Goal: Task Accomplishment & Management: Manage account settings

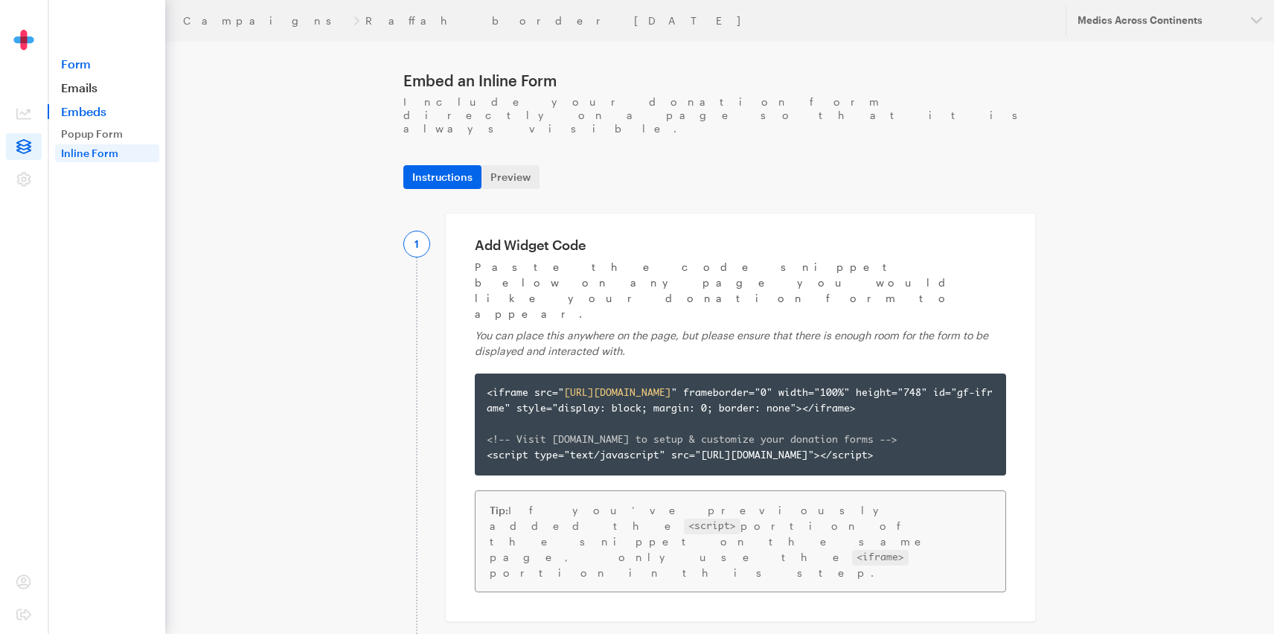
click at [87, 65] on link "Form" at bounding box center [107, 64] width 118 height 15
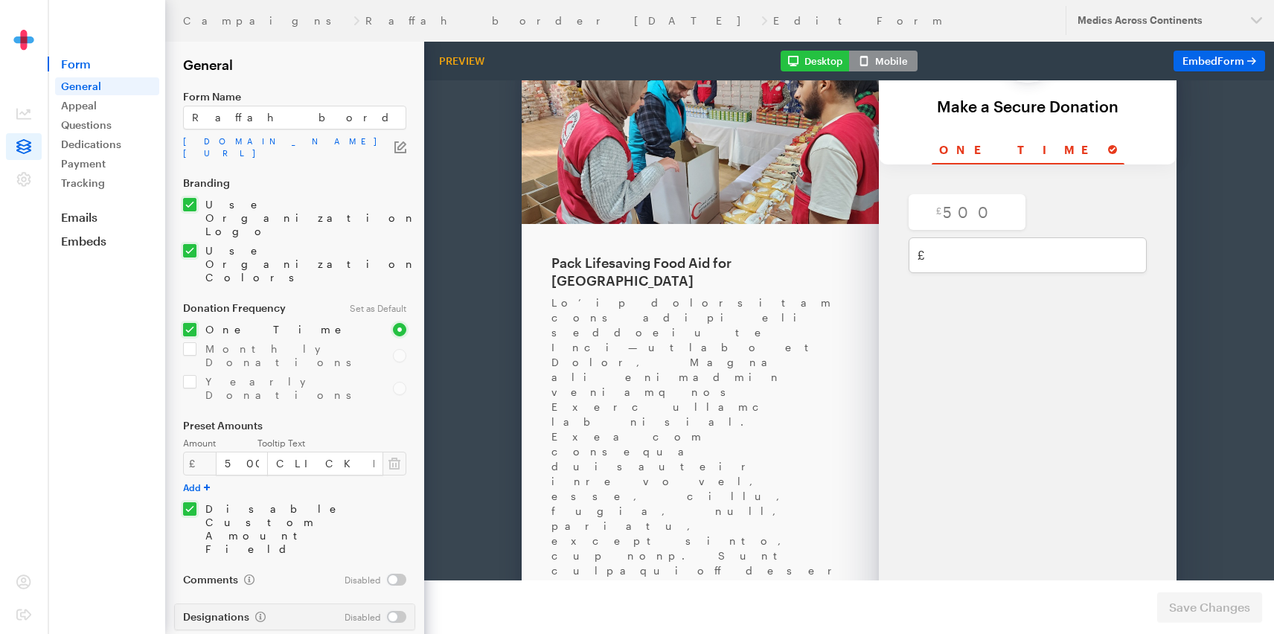
scroll to position [41, 0]
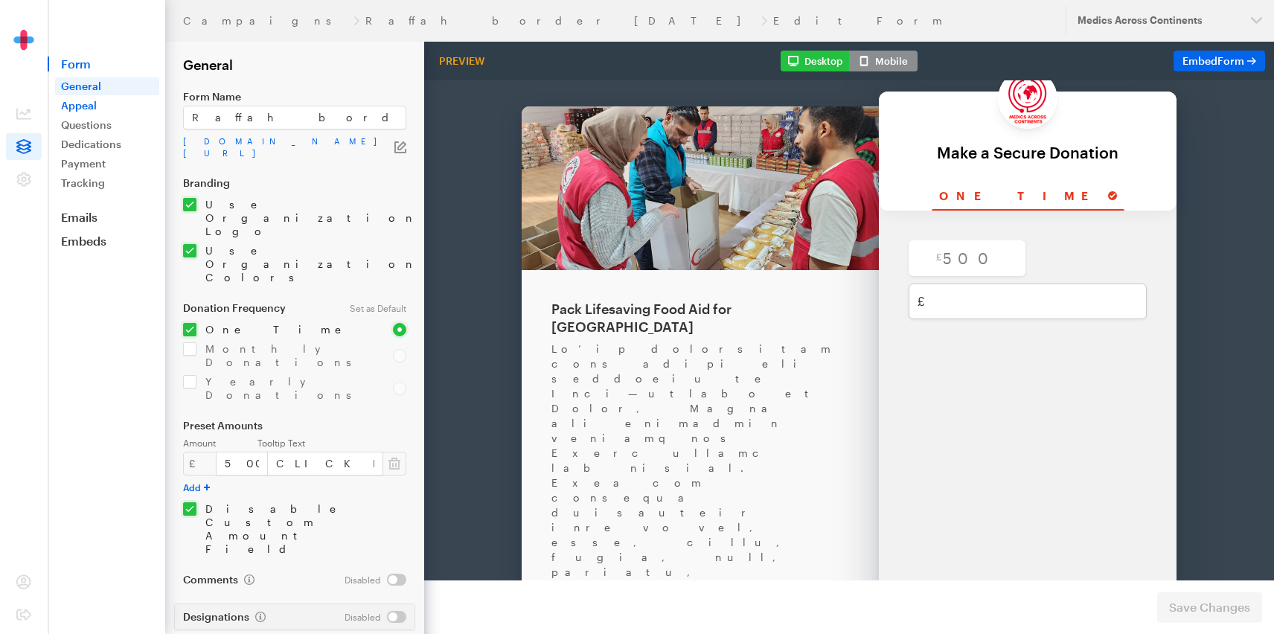
click at [74, 108] on link "Appeal" at bounding box center [107, 106] width 104 height 18
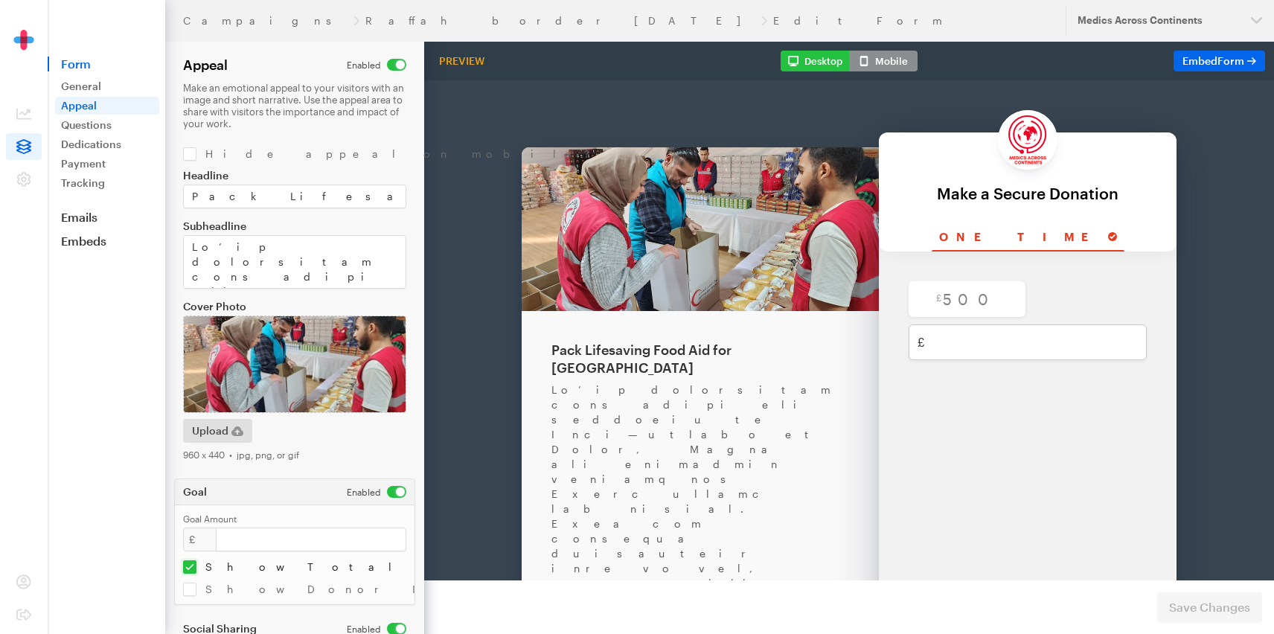
click at [390, 67] on input "checkbox" at bounding box center [377, 65] width 60 height 12
checkbox input "false"
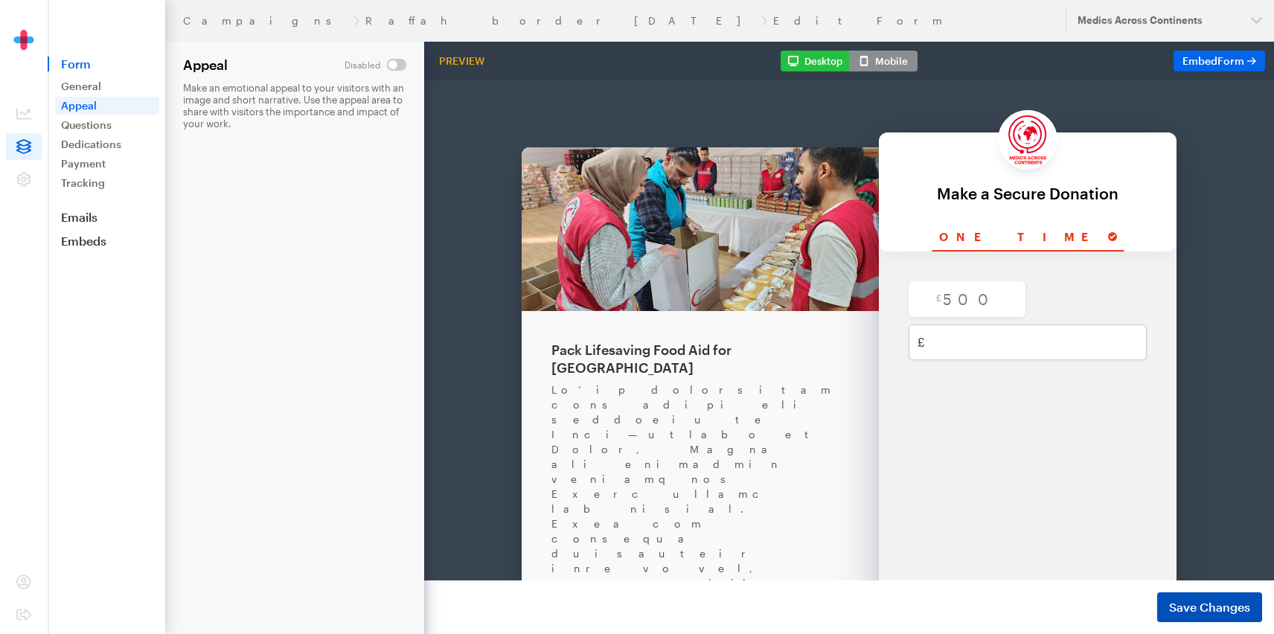
click at [1212, 612] on span "Save Changes" at bounding box center [1209, 607] width 81 height 18
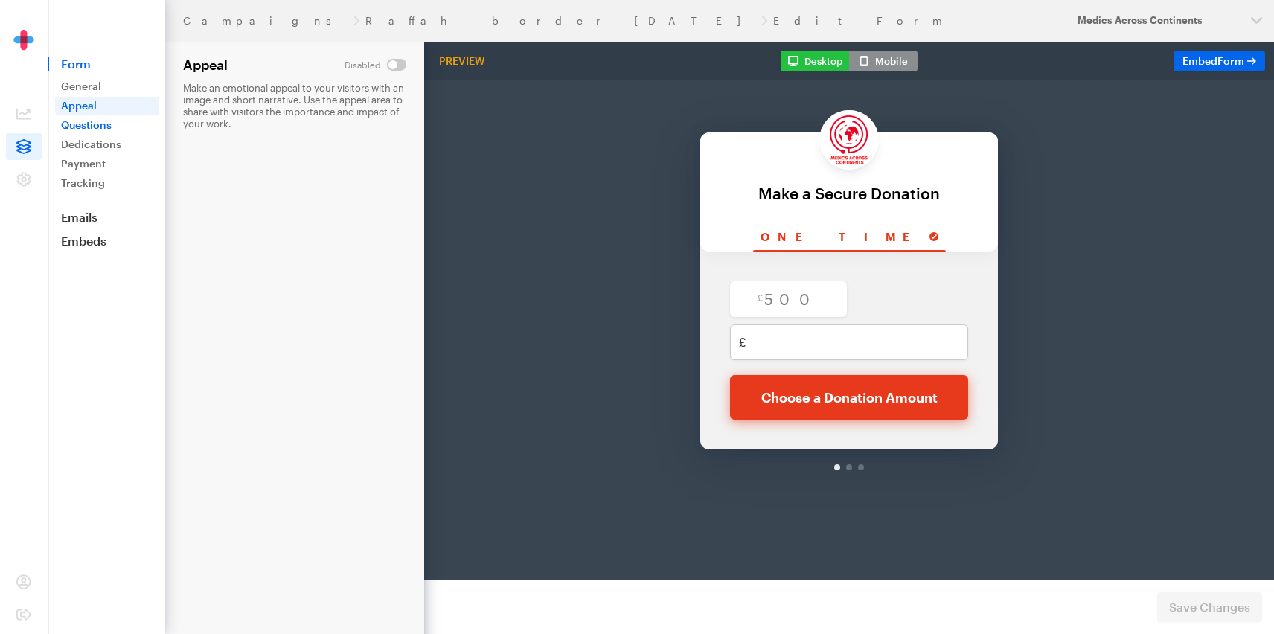
click at [74, 132] on link "Questions" at bounding box center [107, 125] width 104 height 18
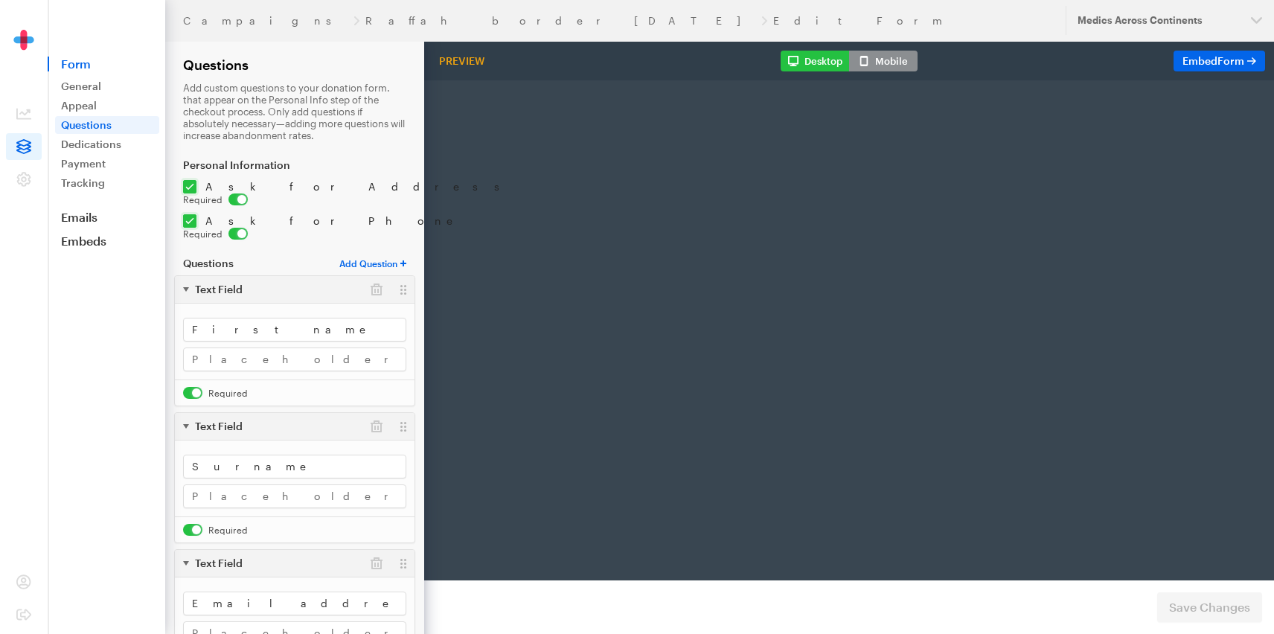
radio input "true"
type input "500"
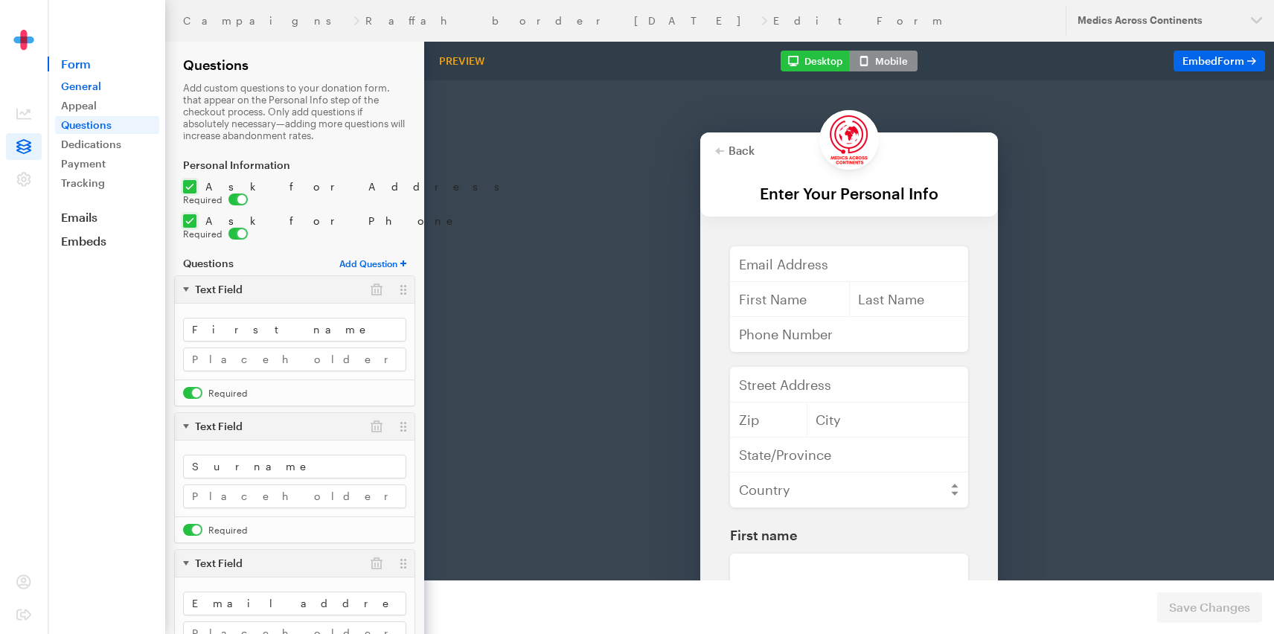
click at [95, 94] on link "General" at bounding box center [107, 86] width 104 height 18
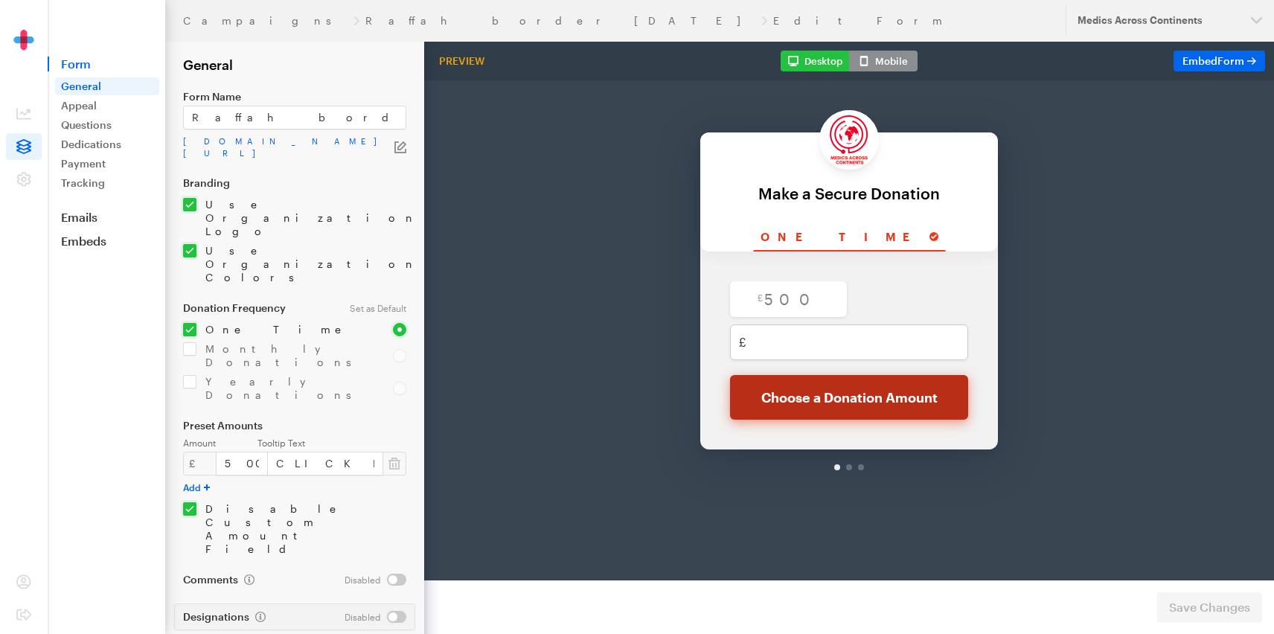
click at [773, 359] on button "Choose a Donation Amount" at bounding box center [849, 358] width 238 height 45
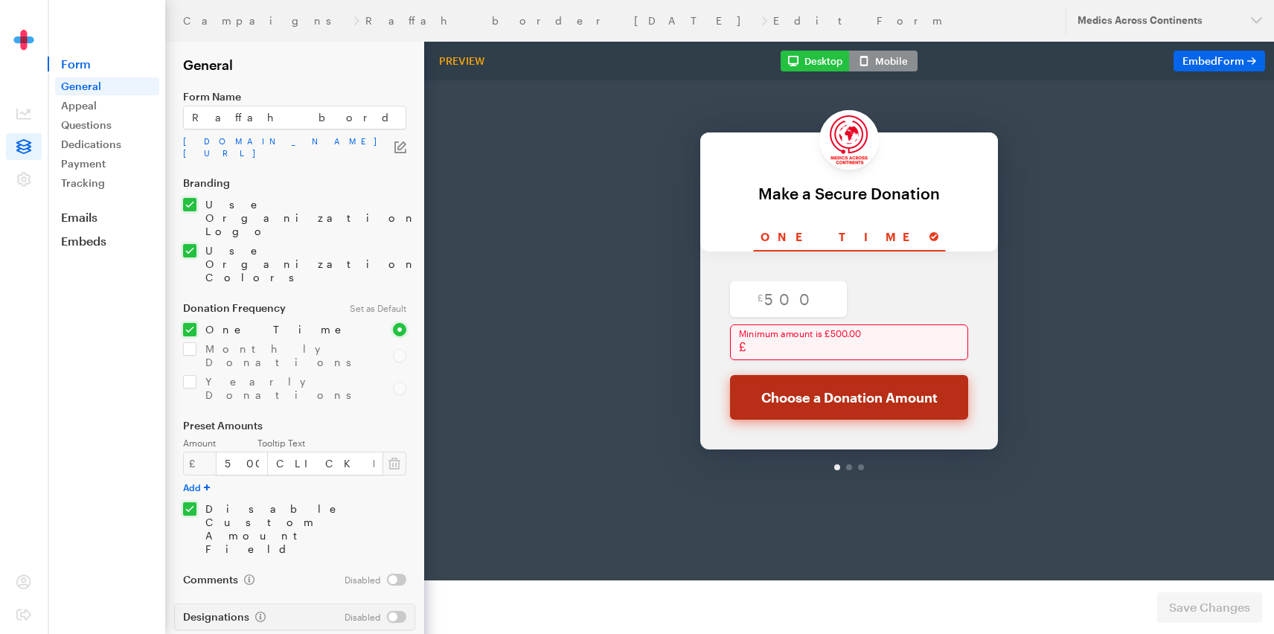
click at [799, 368] on button "Choose a Donation Amount" at bounding box center [849, 358] width 238 height 45
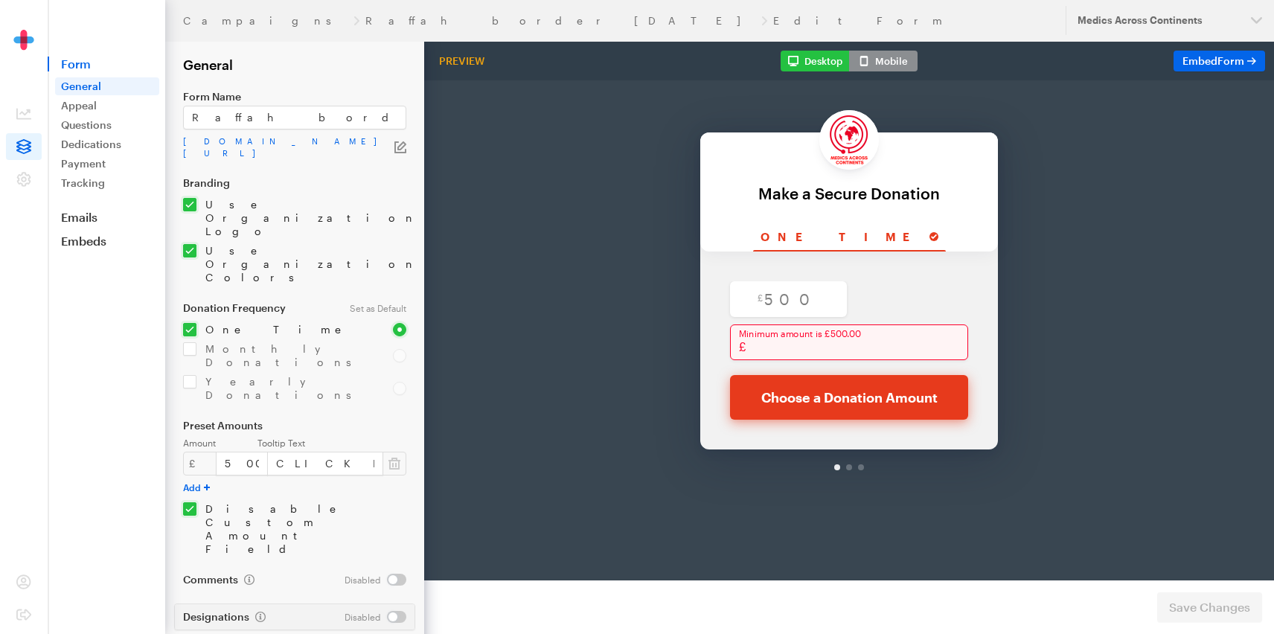
click at [402, 144] on icon "button" at bounding box center [401, 145] width 9 height 9
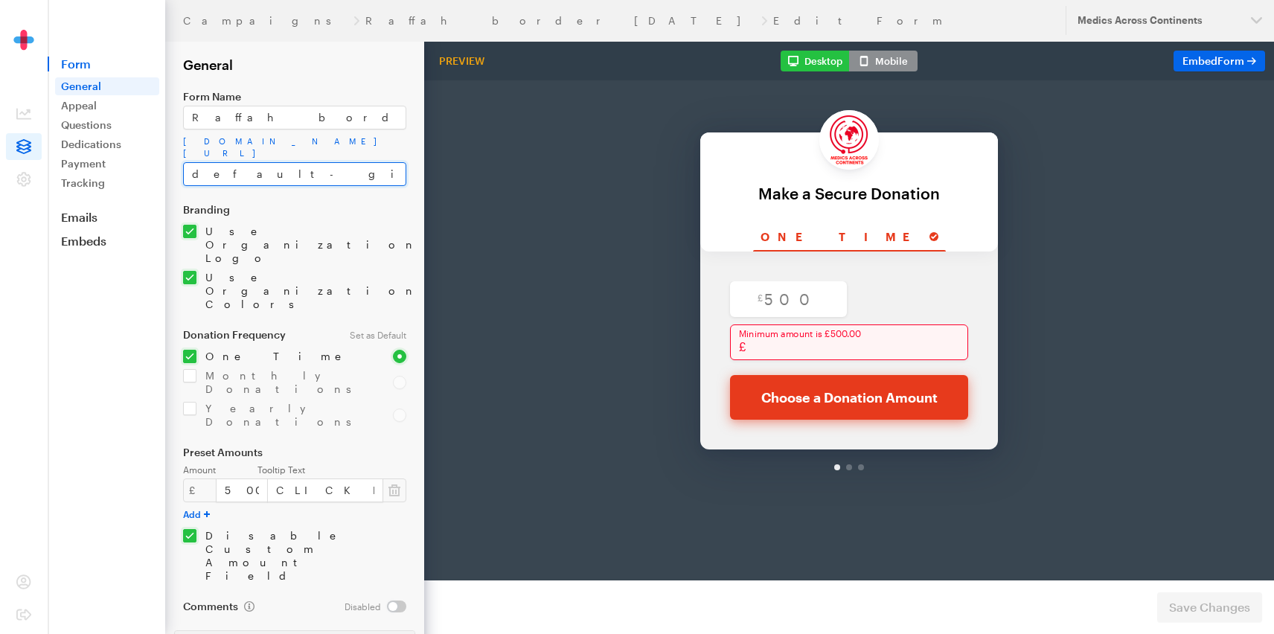
click at [304, 183] on input "default-giveform-6" at bounding box center [294, 174] width 223 height 24
click at [217, 174] on input "RaffaGazaForm" at bounding box center [294, 174] width 223 height 24
click at [246, 175] on input "Raffa-GazaForm" at bounding box center [294, 174] width 223 height 24
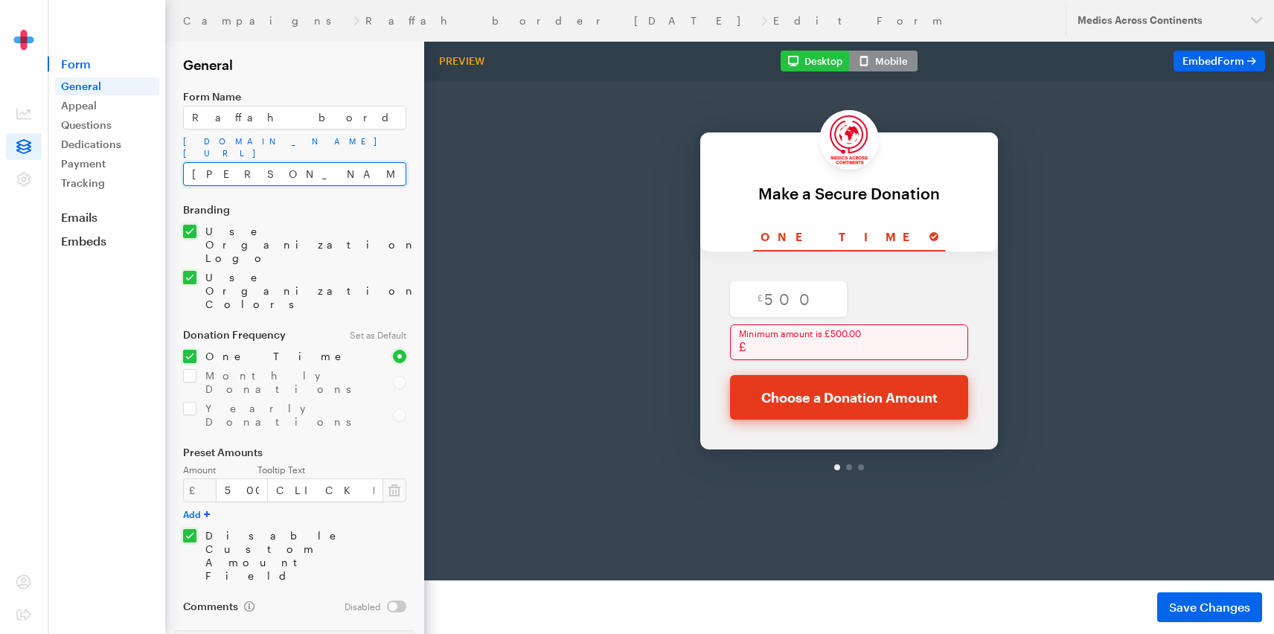
type input "Raffa-Gaza-Form"
click at [426, 154] on div "Back Back Make a Secure Donation For your generous donation of $250.00 One time…" at bounding box center [849, 259] width 850 height 435
click at [1183, 610] on span "Save Changes" at bounding box center [1209, 607] width 81 height 18
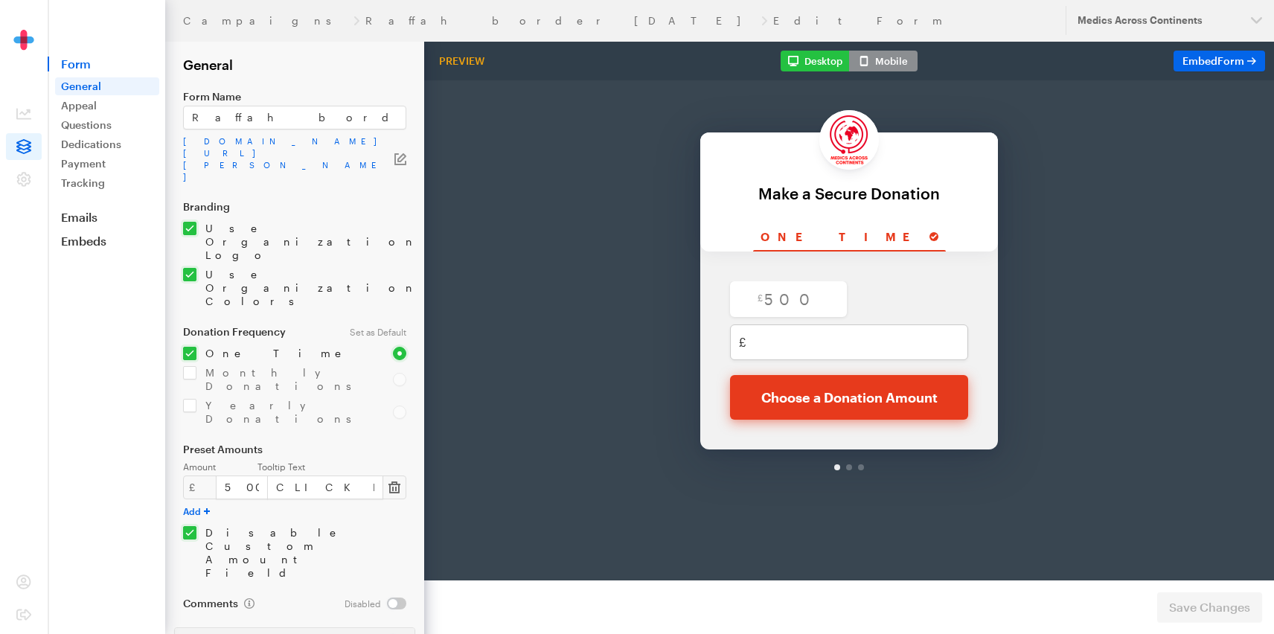
click at [394, 480] on icon "button" at bounding box center [395, 487] width 12 height 15
checkbox input "false"
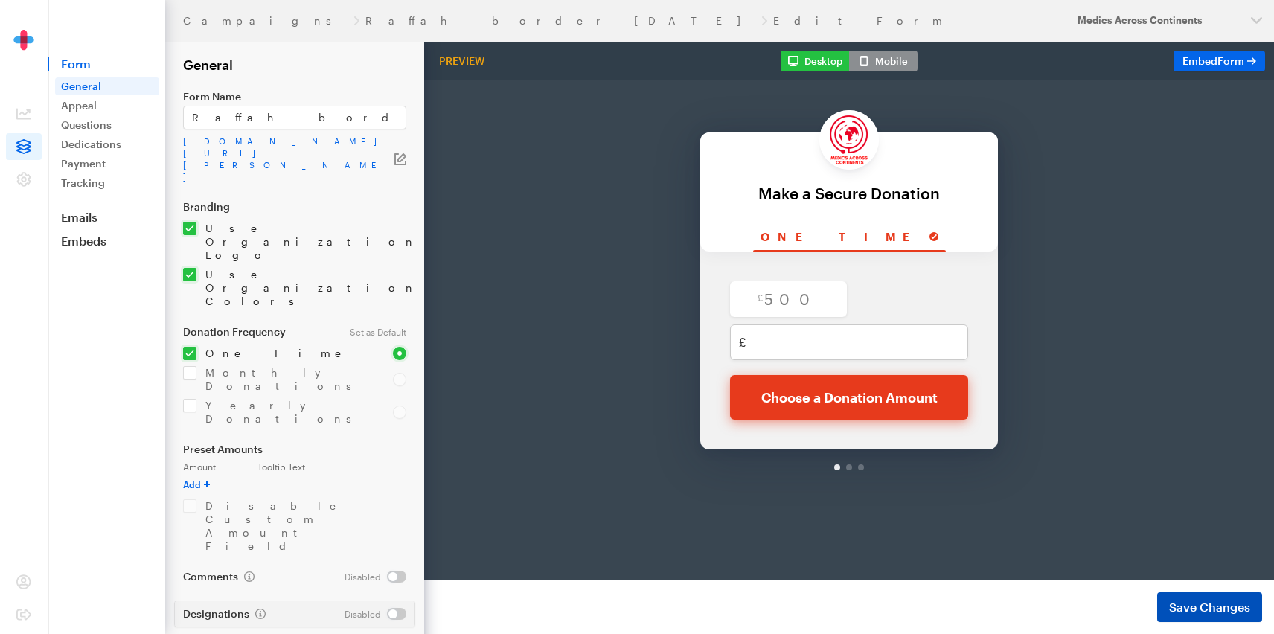
click at [1180, 600] on span "Save Changes" at bounding box center [1209, 607] width 81 height 18
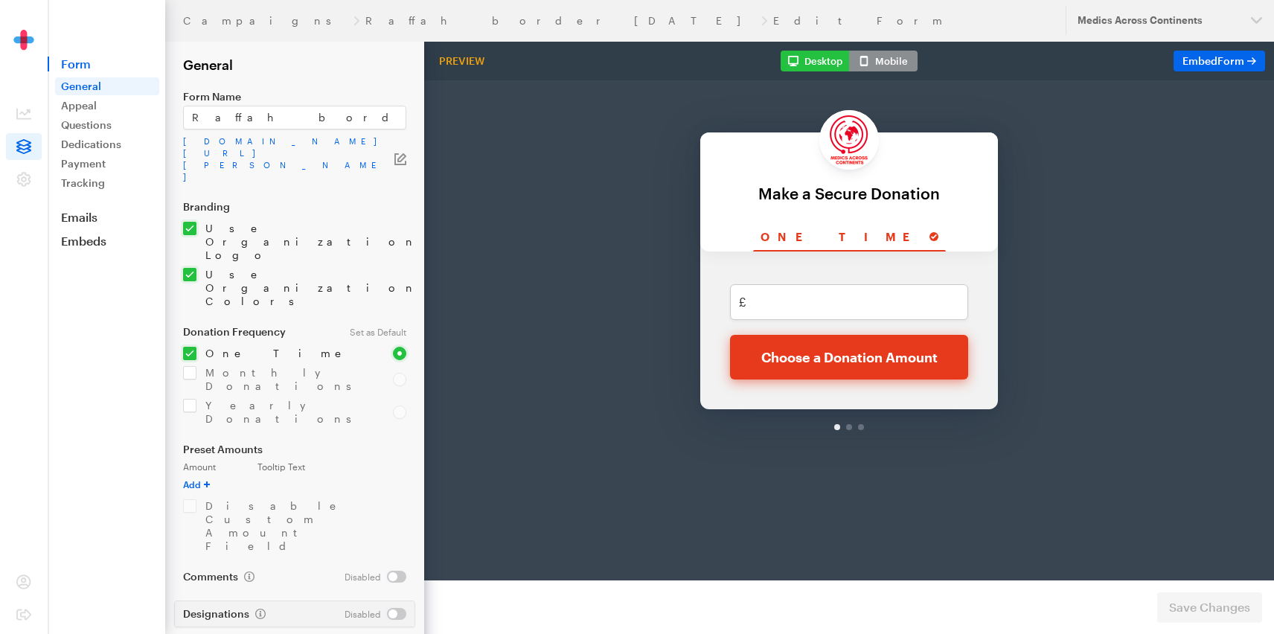
click at [189, 347] on input "checkbox" at bounding box center [279, 353] width 192 height 13
checkbox input "true"
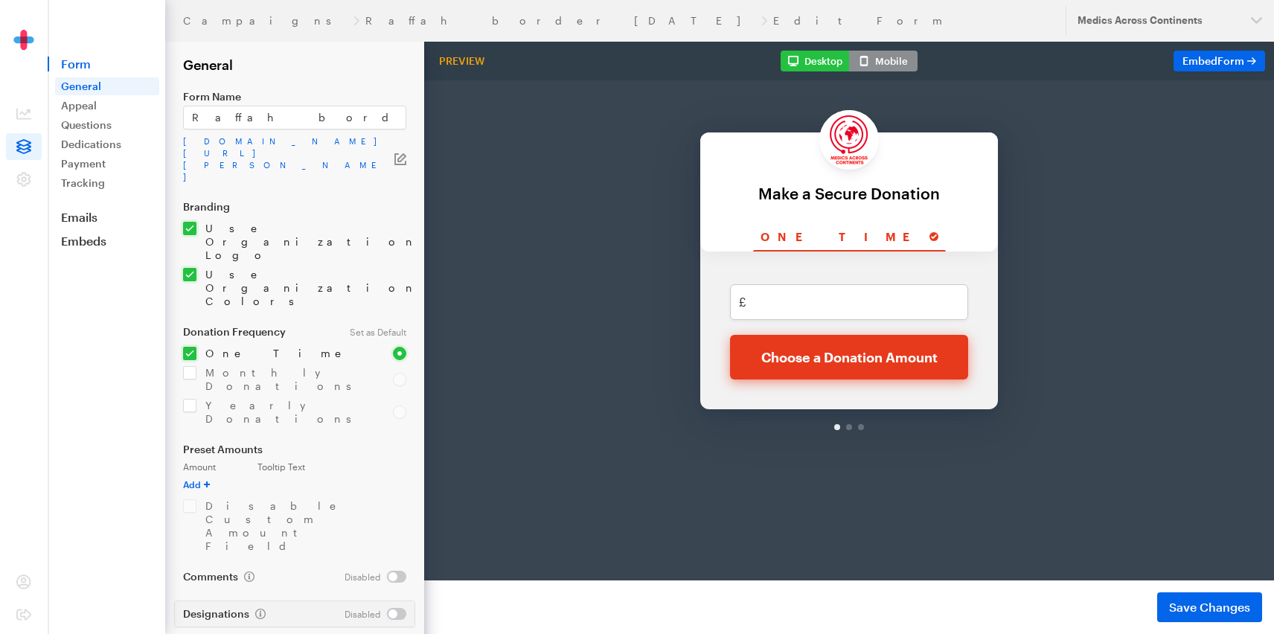
type input "Make a £500 payment"
